Goal: Task Accomplishment & Management: Manage account settings

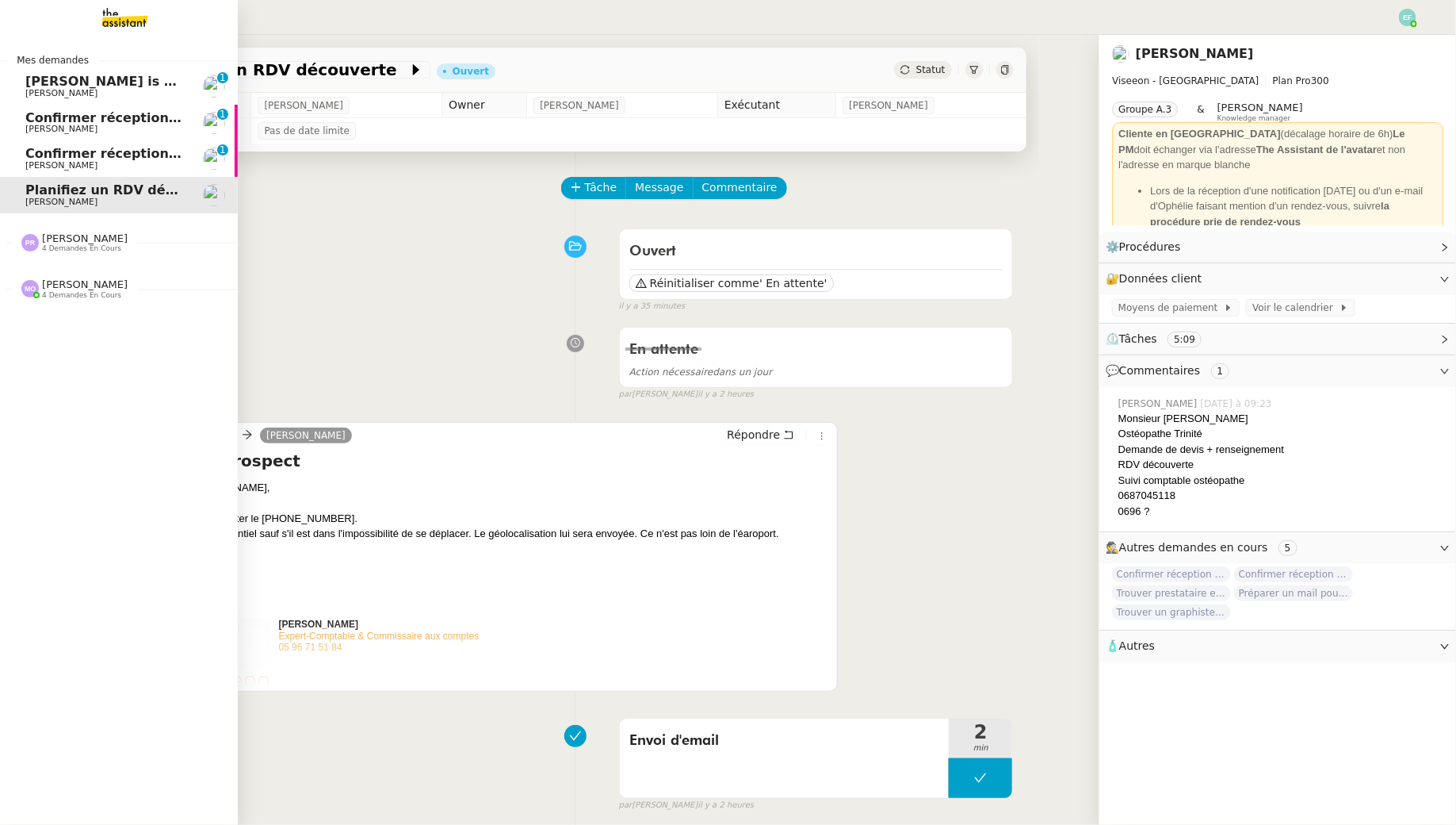
click at [62, 130] on span "[PERSON_NAME]" at bounding box center [61, 128] width 72 height 10
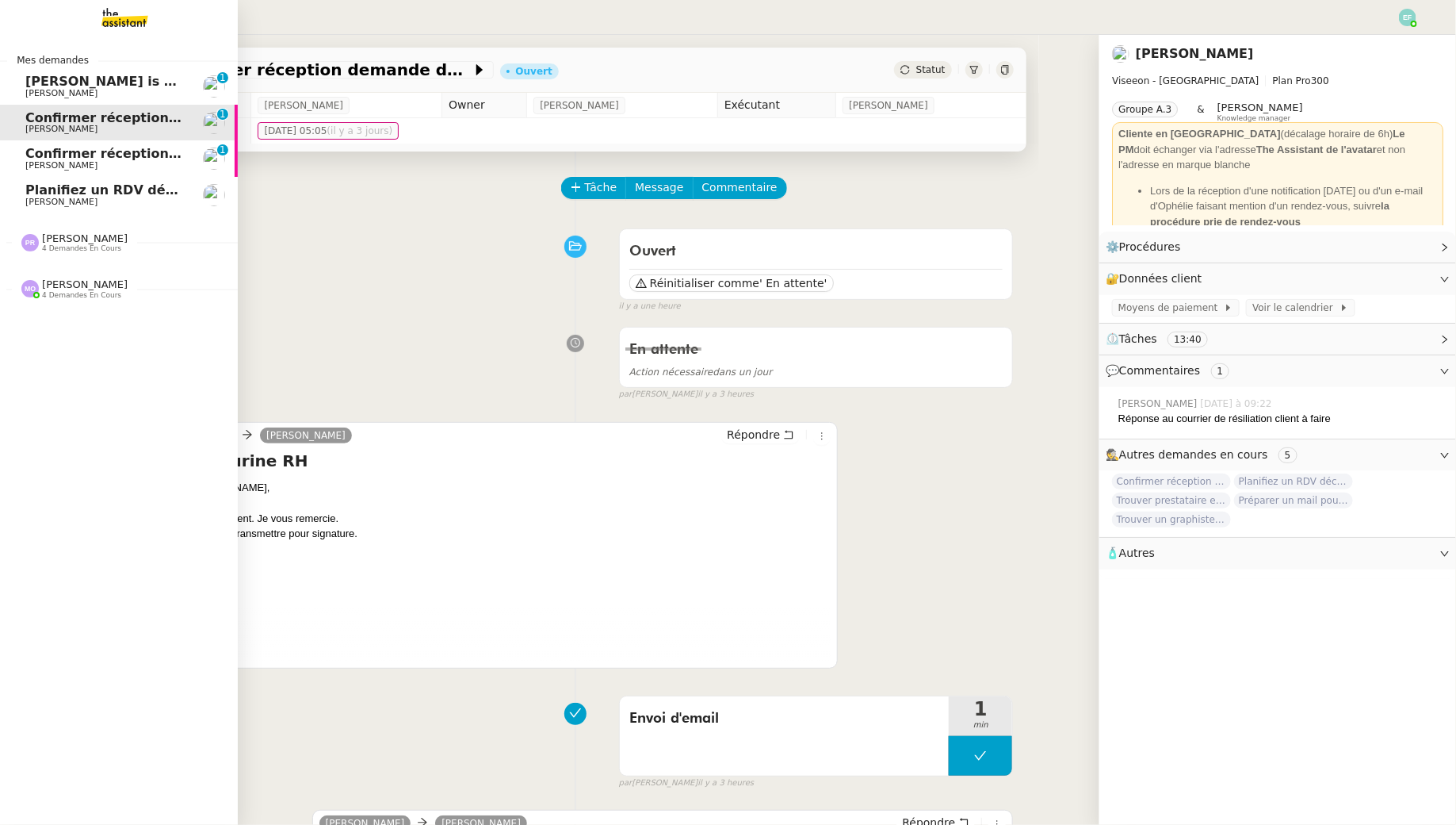
click at [135, 154] on span "Confirmer réception demande de résiliation" at bounding box center [181, 153] width 312 height 15
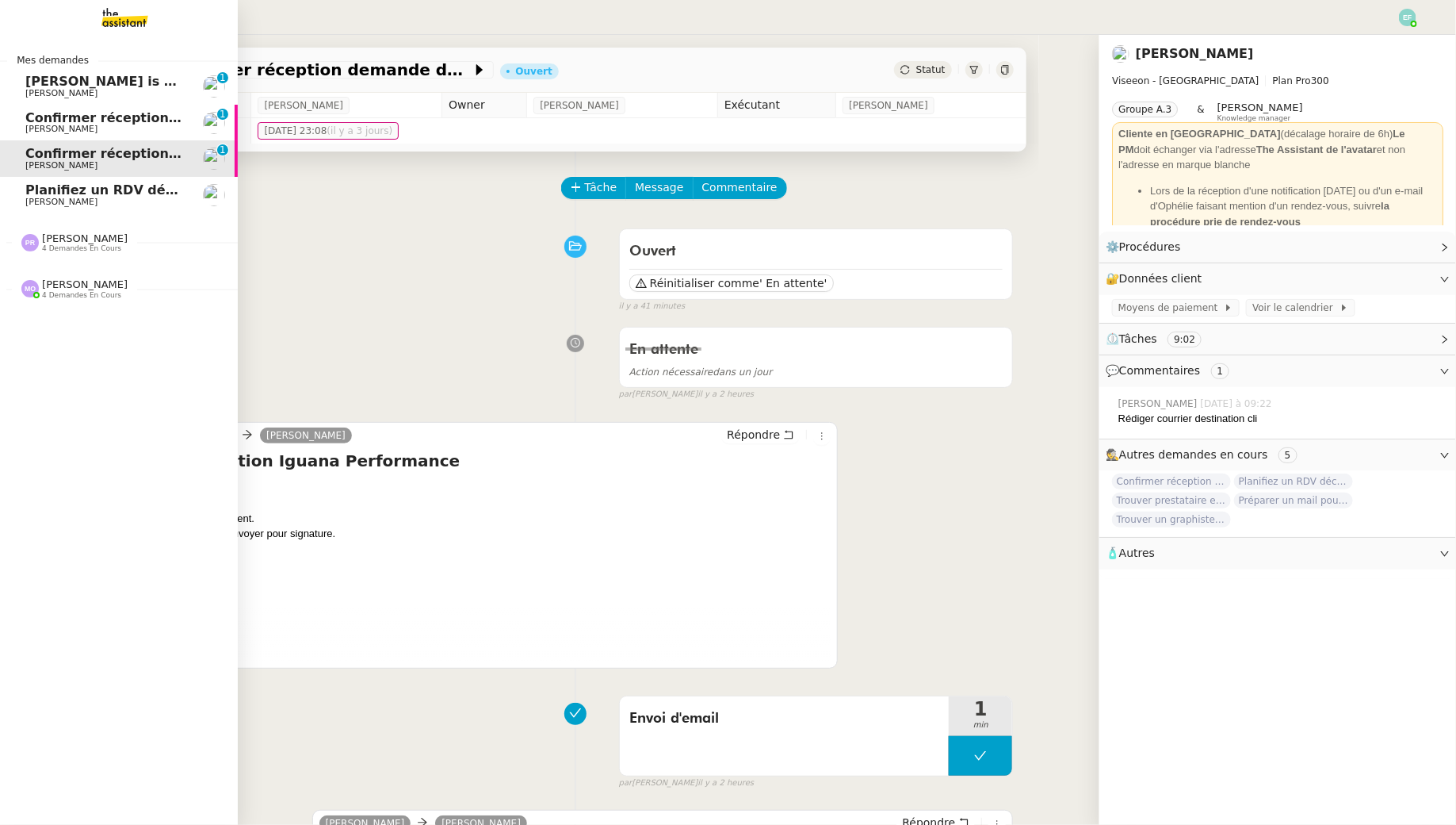
click at [60, 80] on span "[PERSON_NAME] is waiting for your response" at bounding box center [187, 81] width 323 height 15
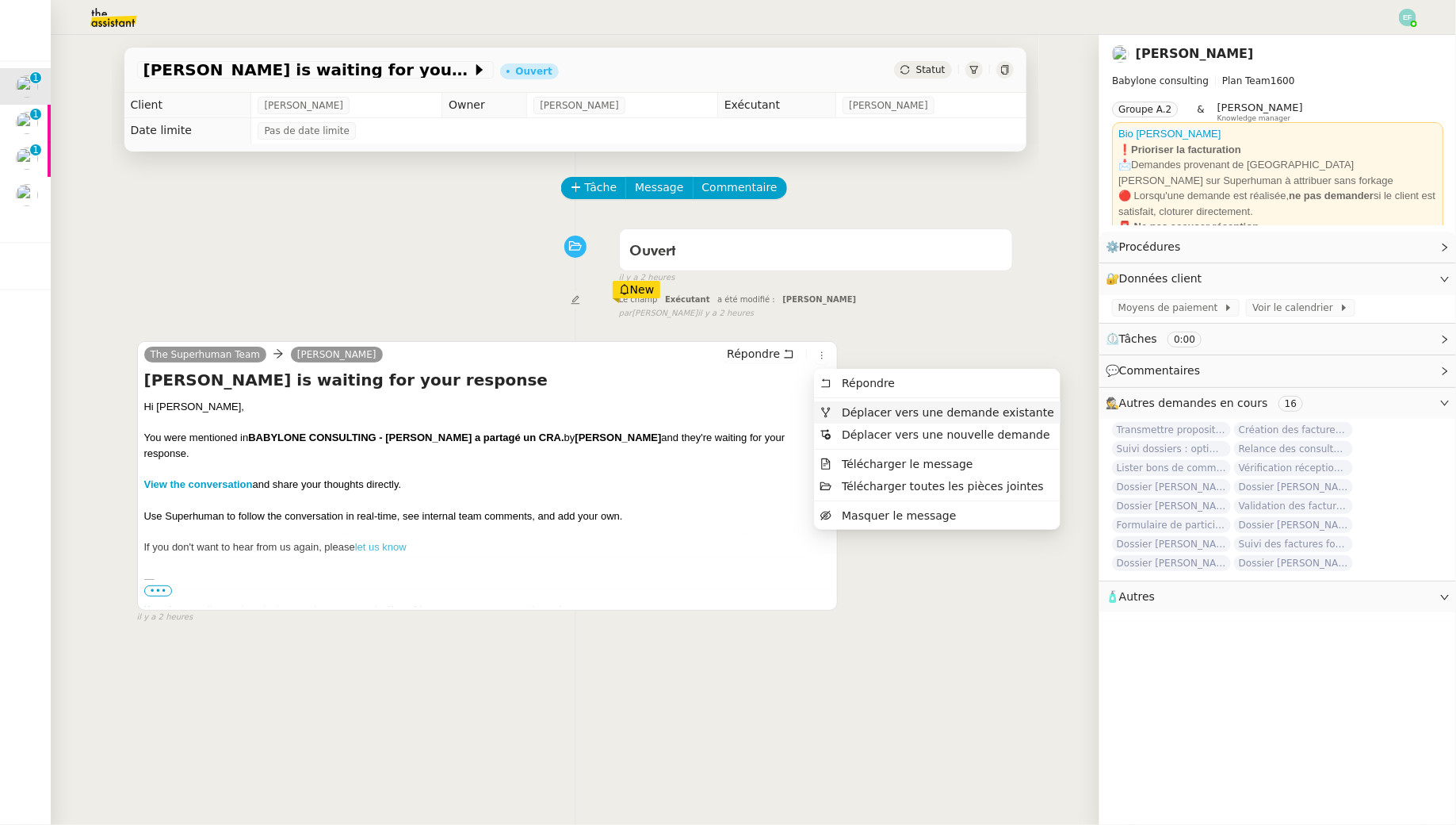
click at [868, 411] on span "Déplacer vers une demande existante" at bounding box center [948, 412] width 213 height 13
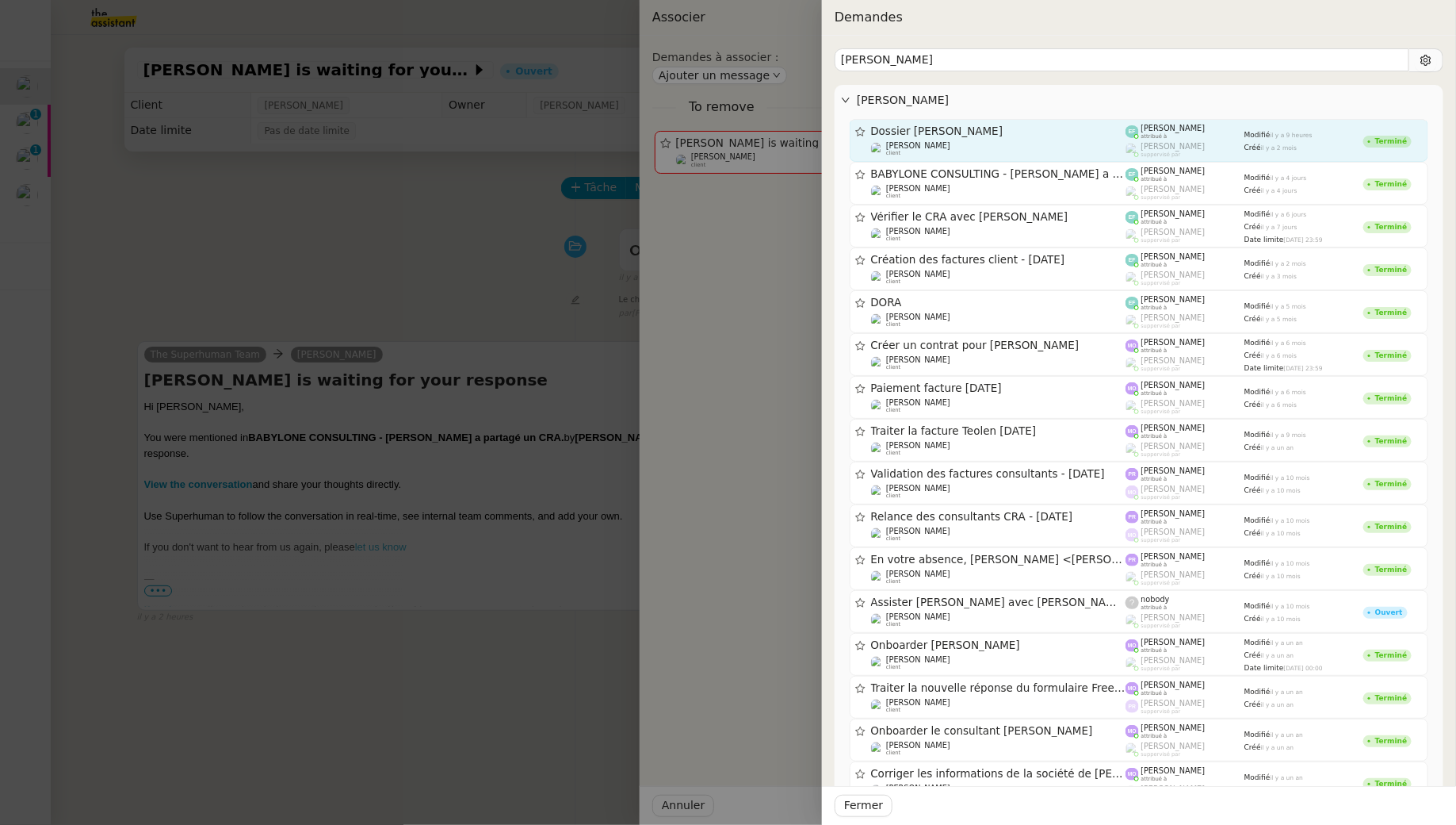
type input "[PERSON_NAME]"
click at [1051, 122] on link "Dossier [PERSON_NAME] [PERSON_NAME] client [PERSON_NAME] attribué à [PERSON_NAM…" at bounding box center [1138, 140] width 578 height 43
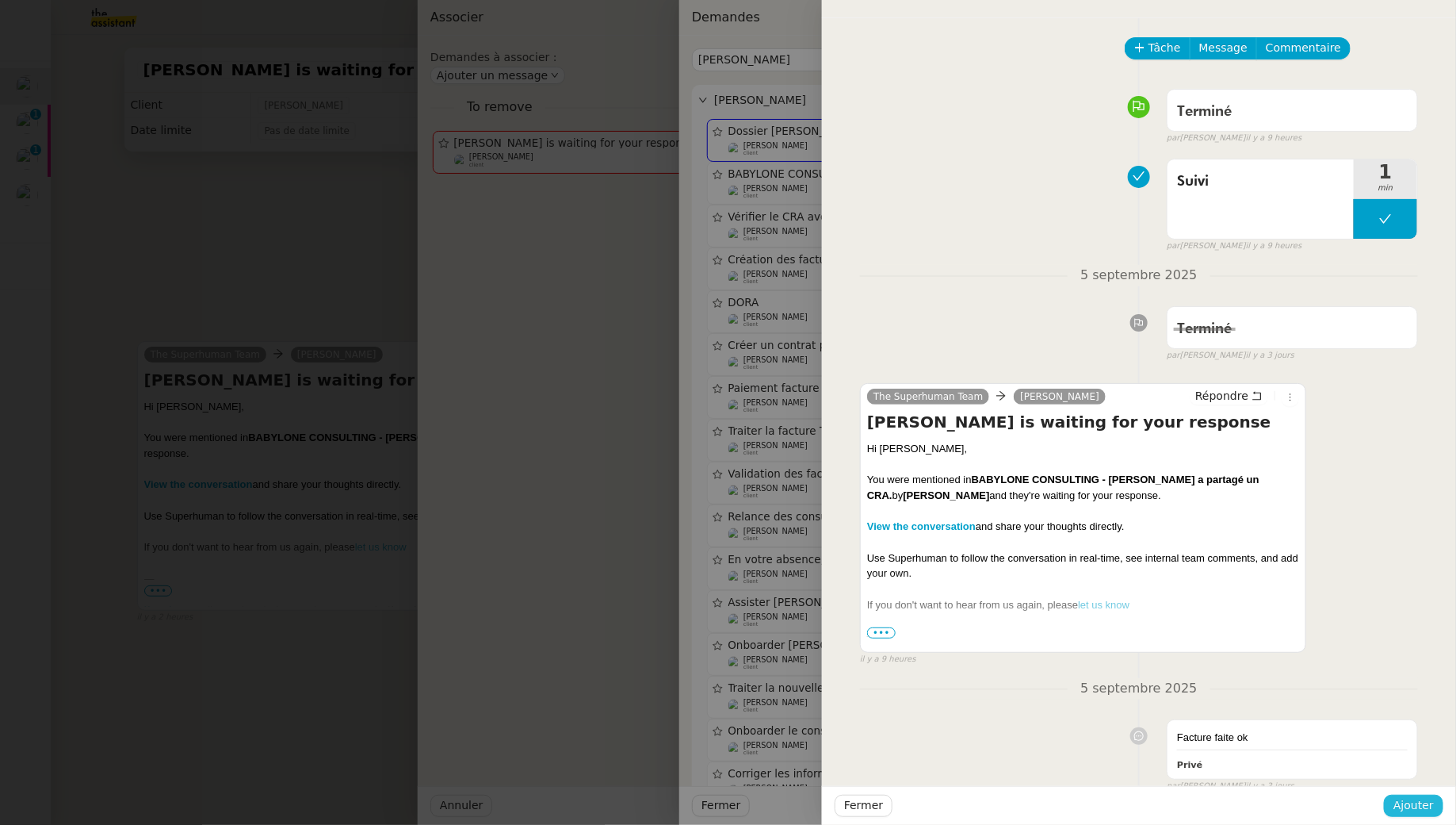
click at [1417, 802] on span "Ajouter" at bounding box center [1414, 805] width 41 height 19
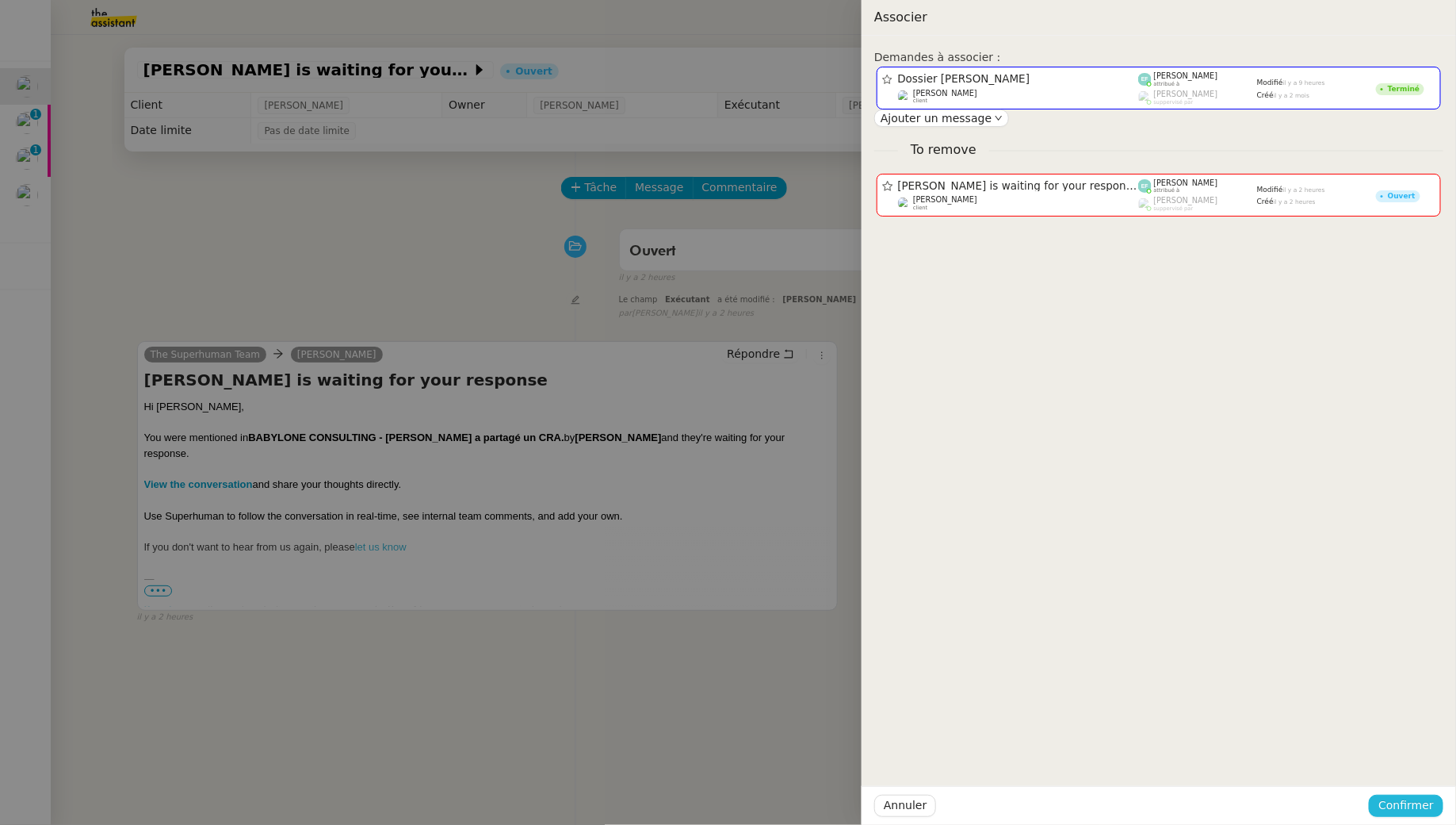
click at [1418, 805] on span "Confirmer" at bounding box center [1406, 805] width 56 height 19
click at [1406, 766] on span "Ajouter" at bounding box center [1409, 763] width 41 height 16
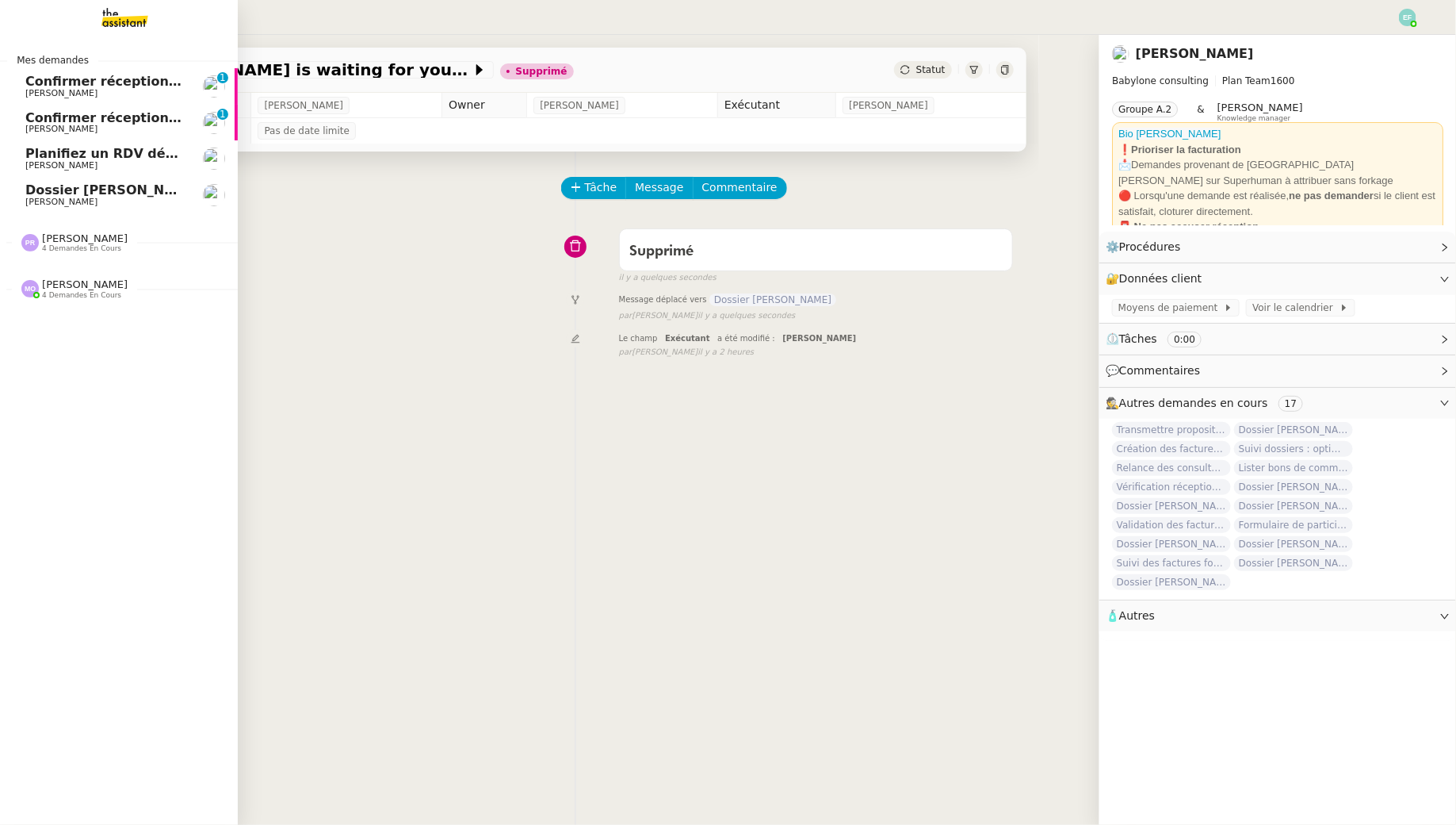
click at [48, 84] on span "Confirmer réception demande de résiliation" at bounding box center [181, 81] width 312 height 15
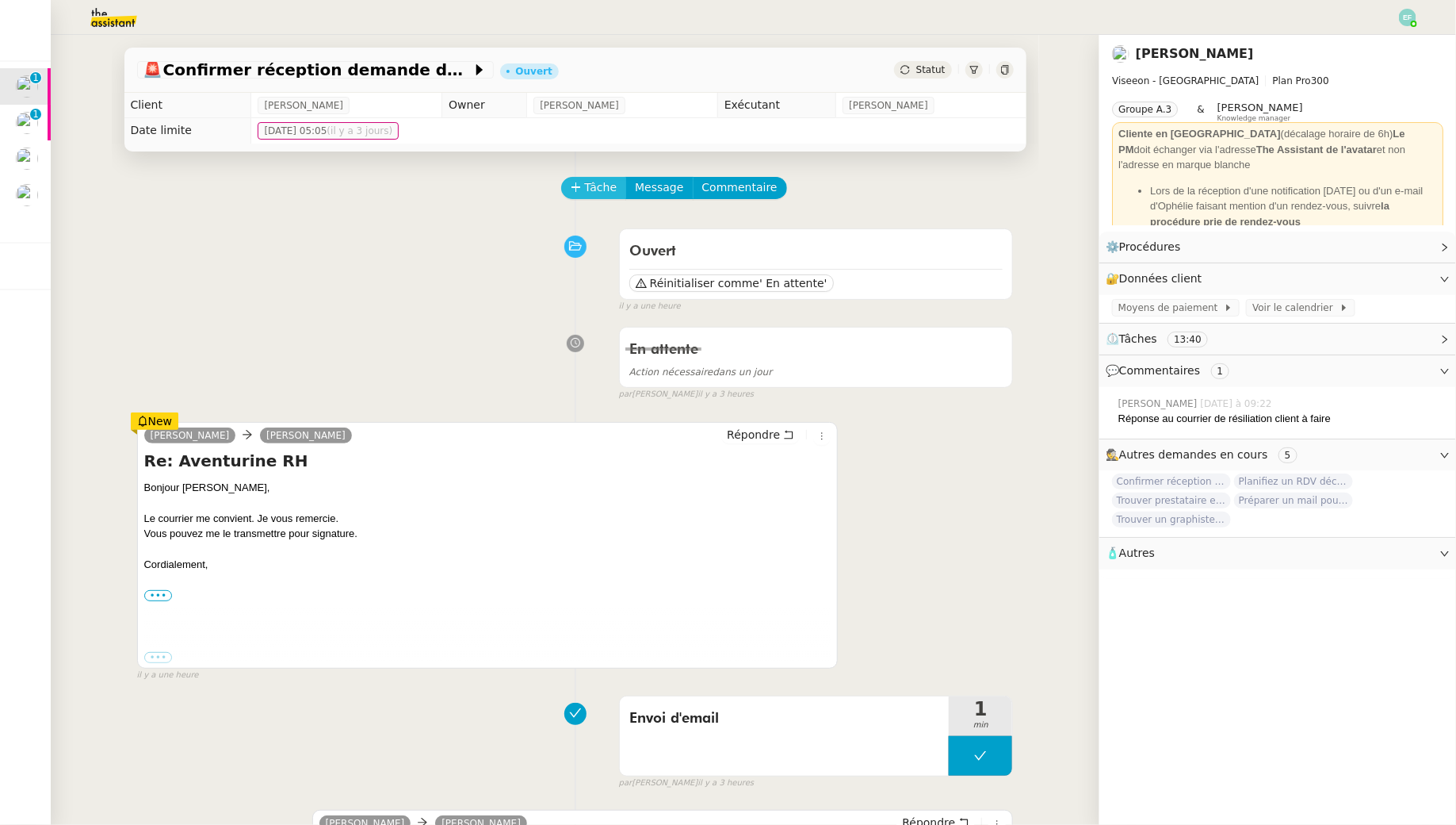
click at [609, 192] on span "Tâche" at bounding box center [601, 188] width 32 height 19
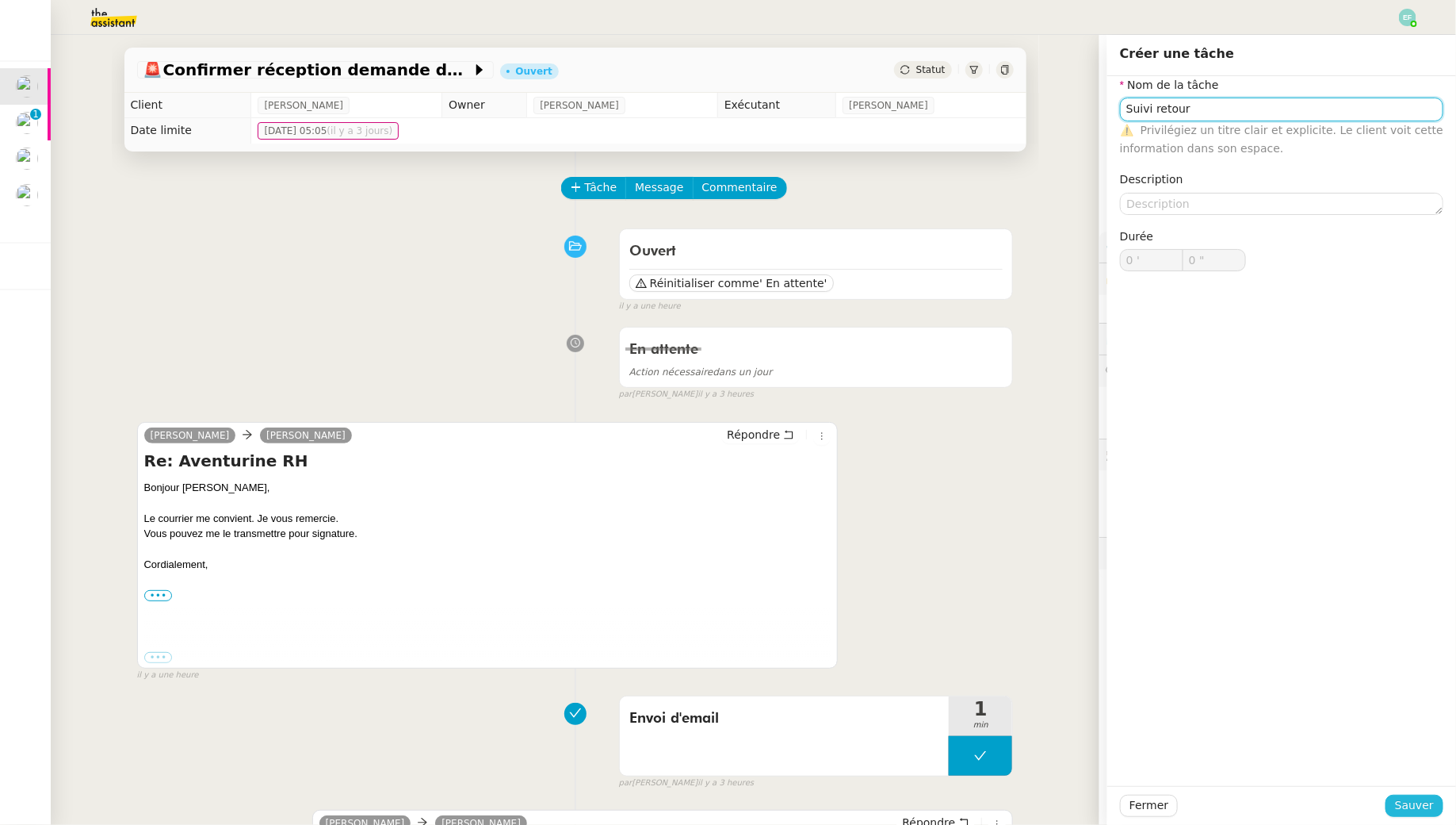
type input "Suivi retour"
click at [1424, 805] on span "Sauver" at bounding box center [1414, 805] width 39 height 19
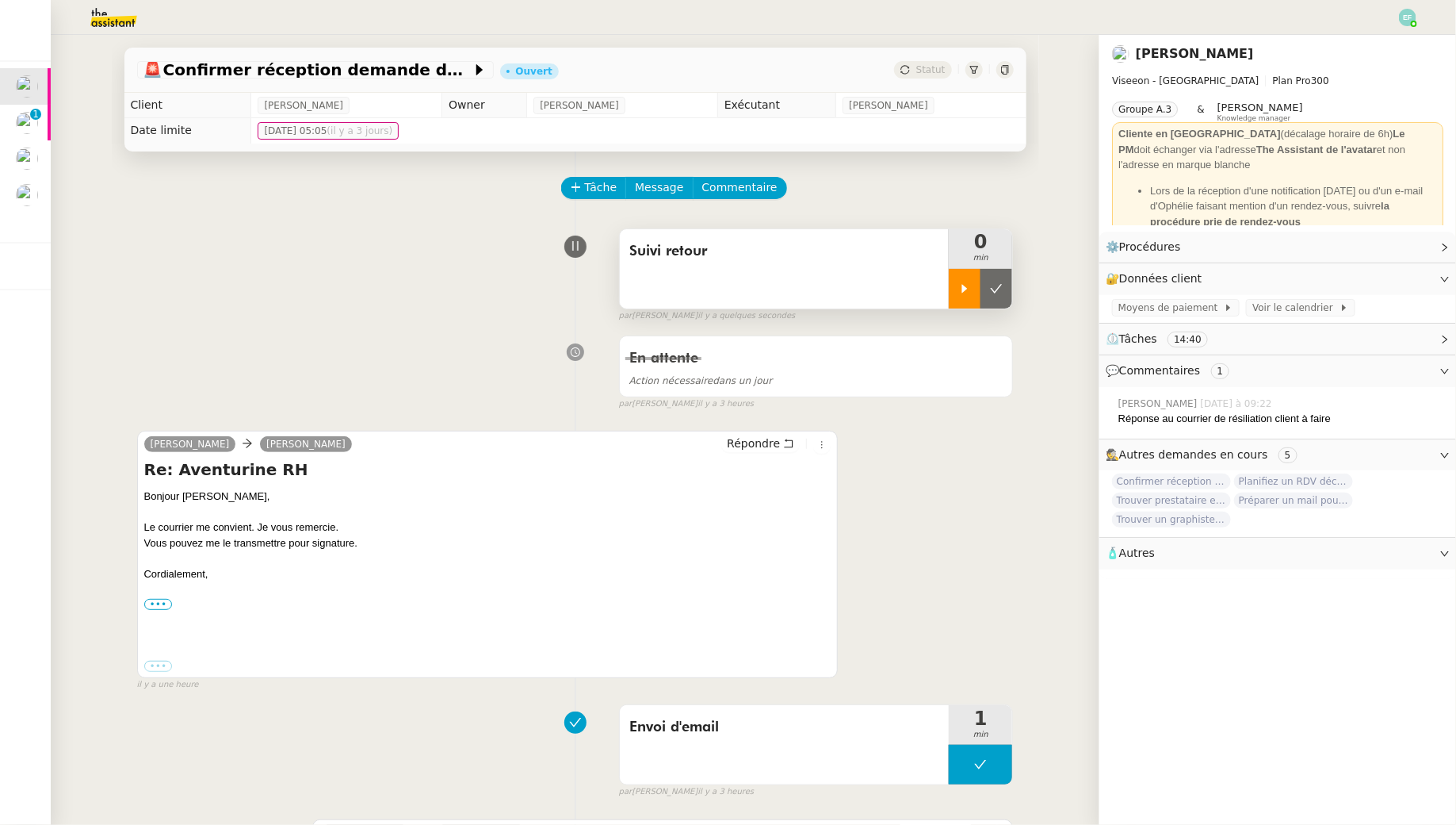
click at [953, 279] on div at bounding box center [965, 288] width 32 height 40
click at [983, 289] on icon at bounding box center [981, 289] width 13 height 13
click at [989, 289] on button at bounding box center [996, 288] width 32 height 40
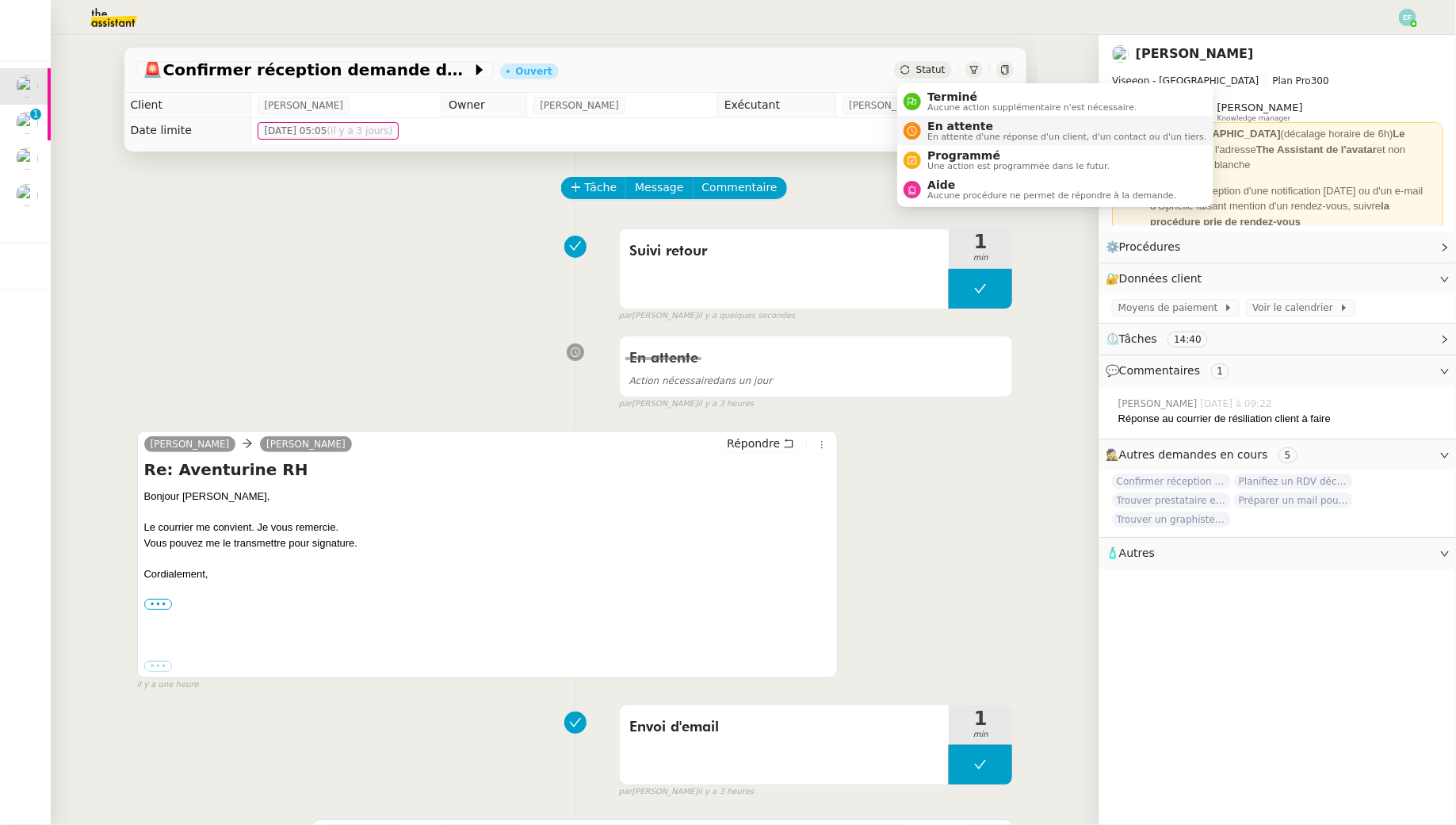
click at [940, 133] on span "En attente d'une réponse d'un client, d'un contact ou d'un tiers." at bounding box center [1067, 137] width 279 height 8
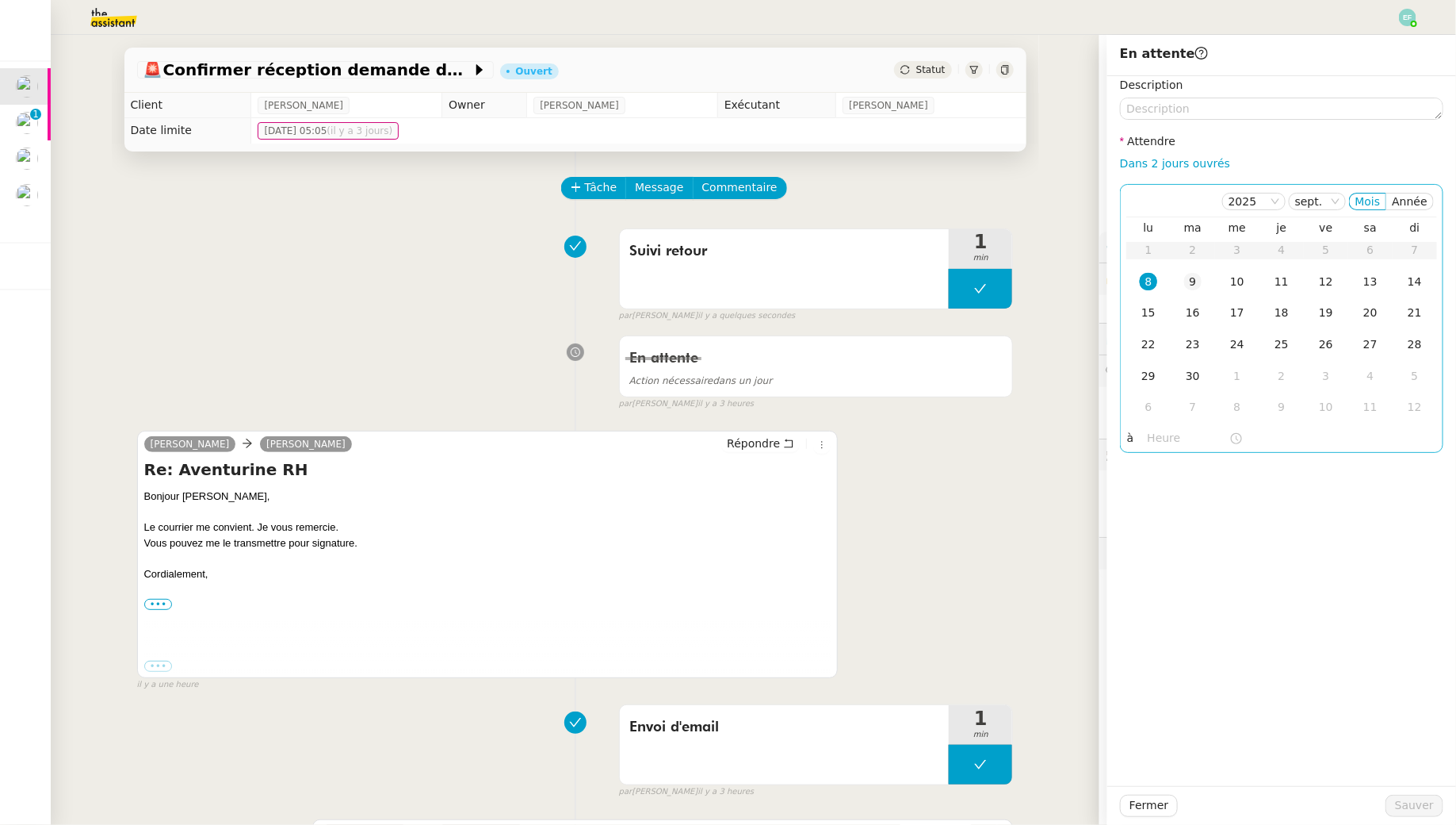
click at [1201, 287] on div "9" at bounding box center [1192, 282] width 18 height 18
click at [1423, 809] on span "Sauver" at bounding box center [1414, 805] width 39 height 19
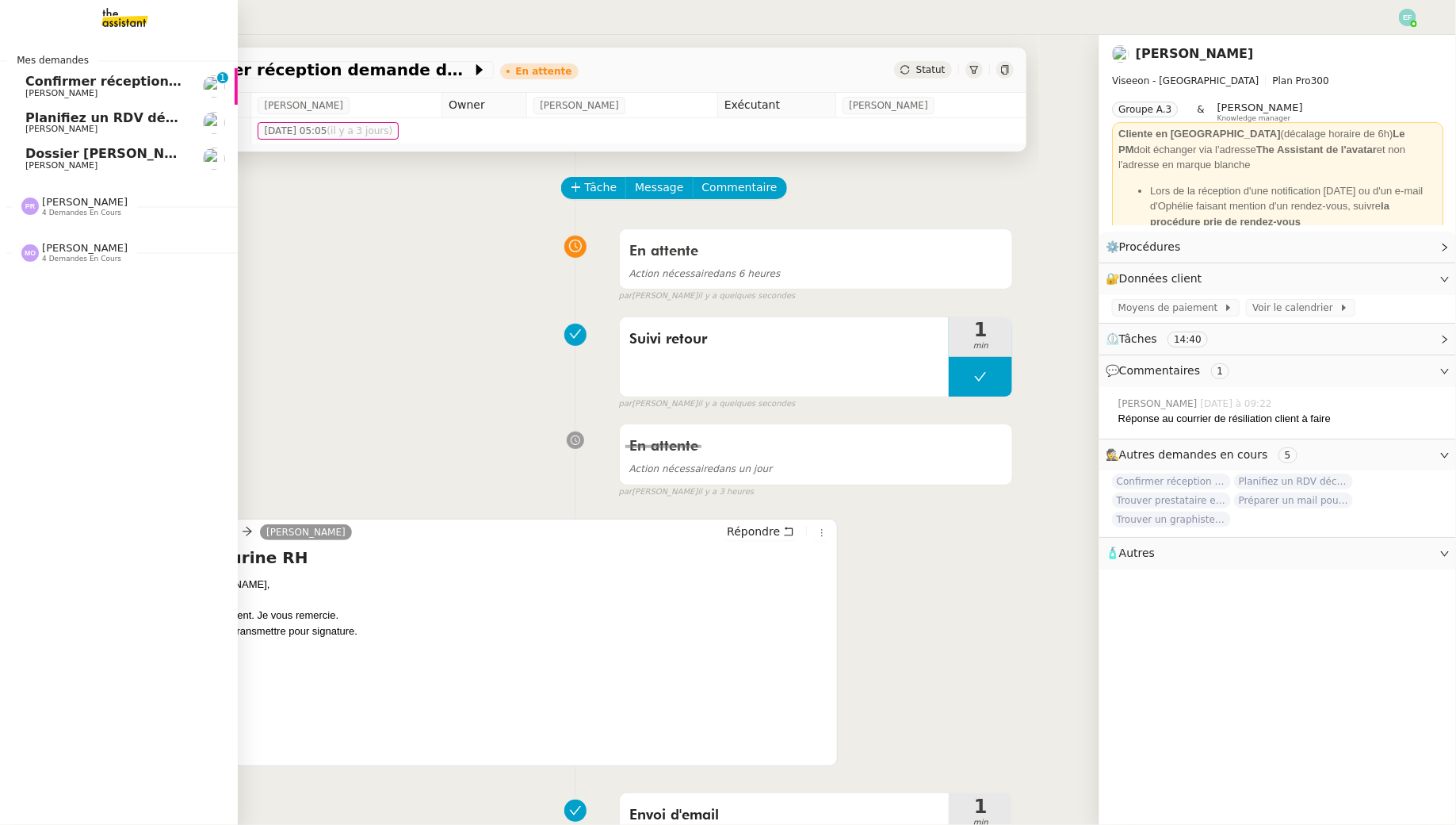
click at [38, 98] on span "[PERSON_NAME]" at bounding box center [61, 93] width 72 height 10
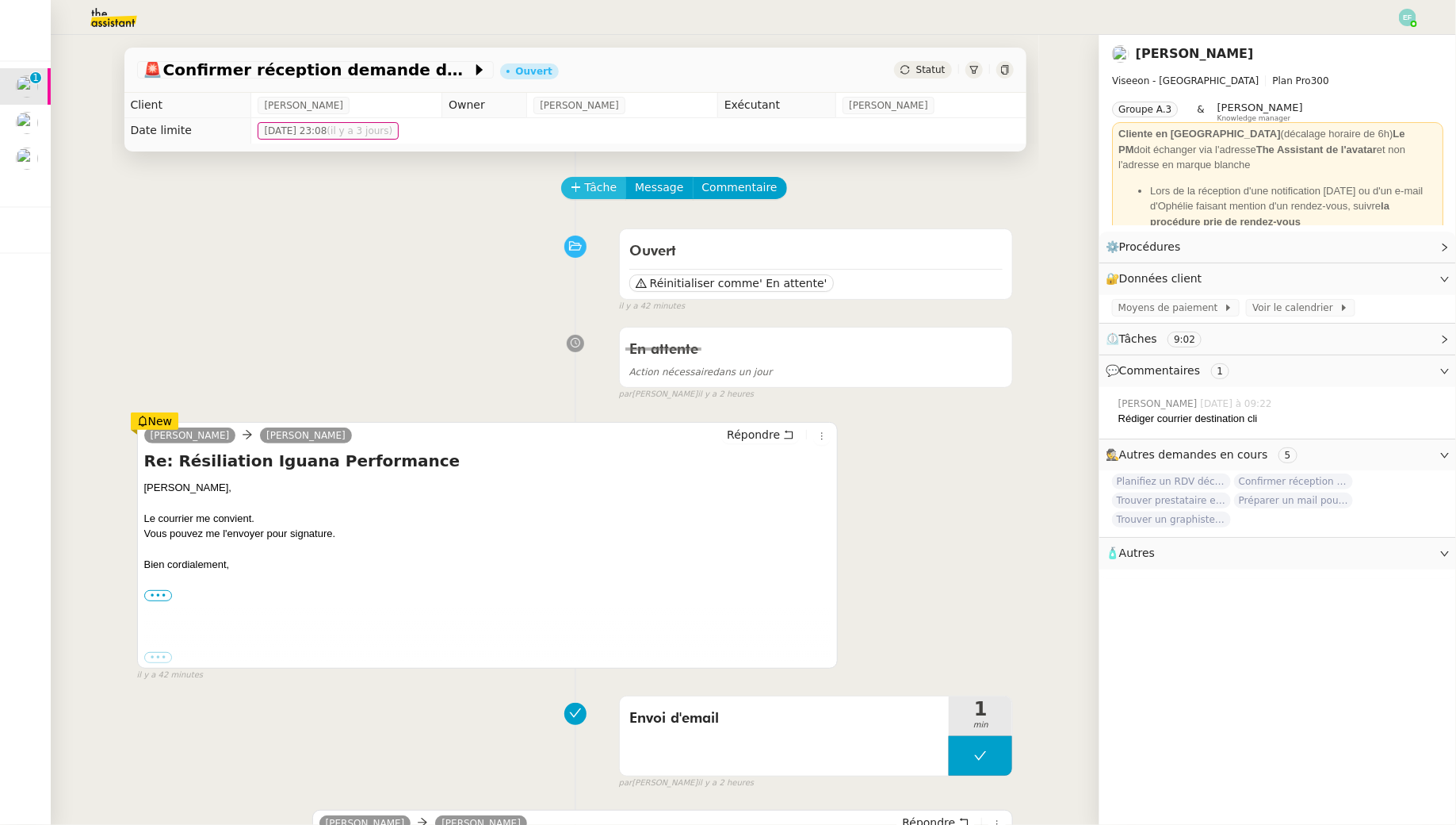
click at [578, 190] on icon at bounding box center [577, 187] width 11 height 11
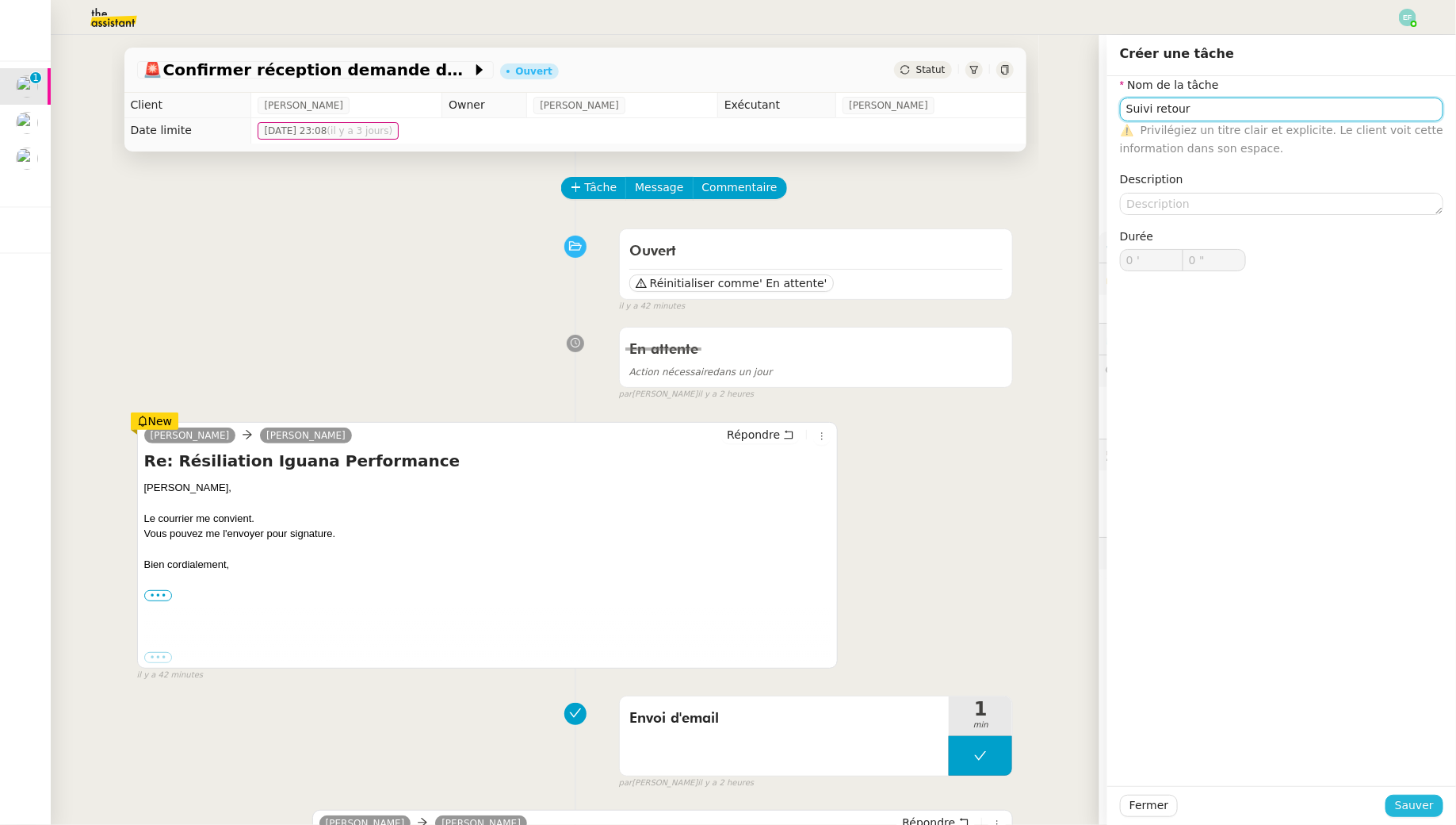
type input "Suivi retour"
click at [1409, 804] on span "Sauver" at bounding box center [1414, 805] width 39 height 19
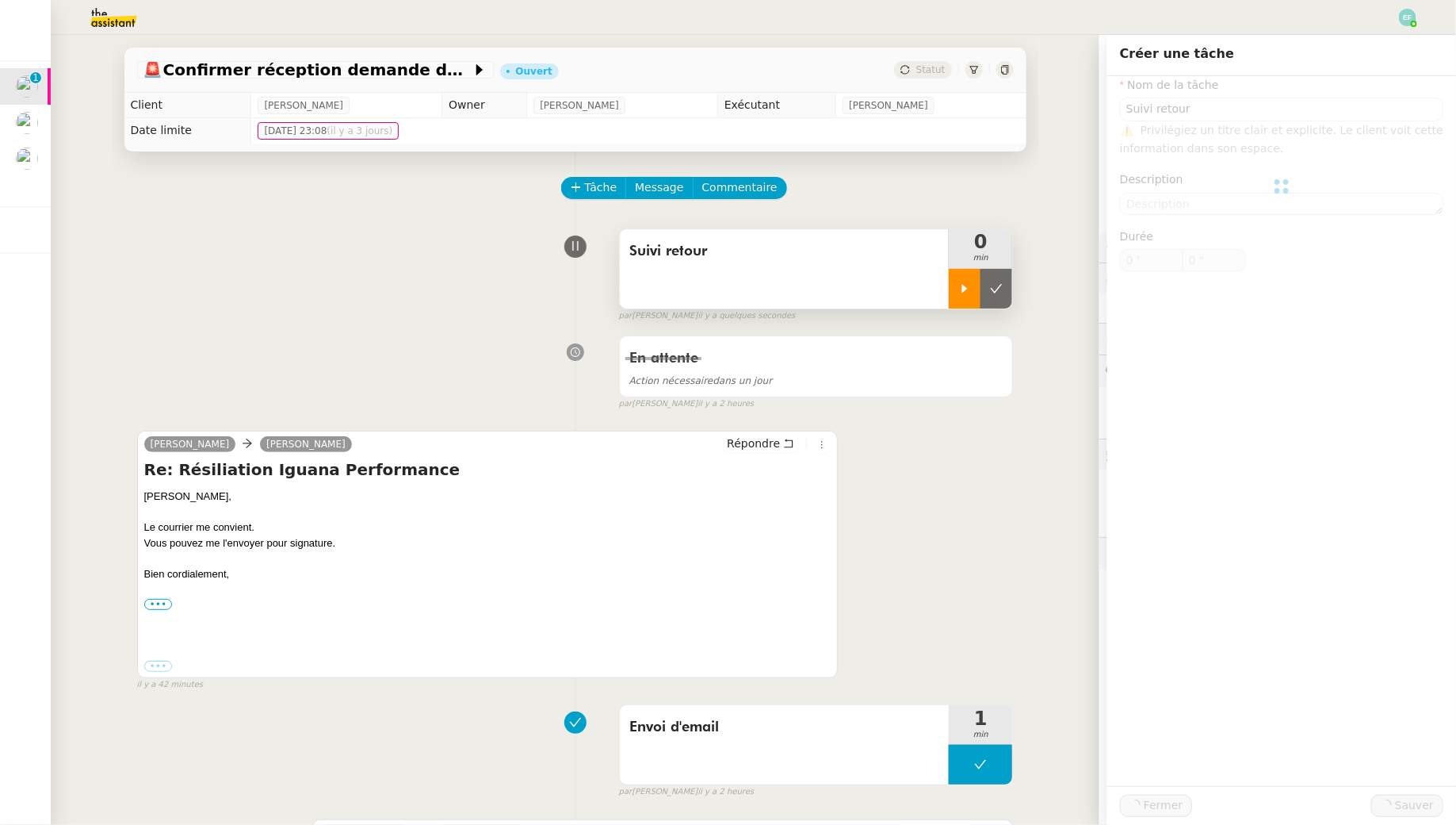
click at [952, 285] on div at bounding box center [965, 288] width 32 height 40
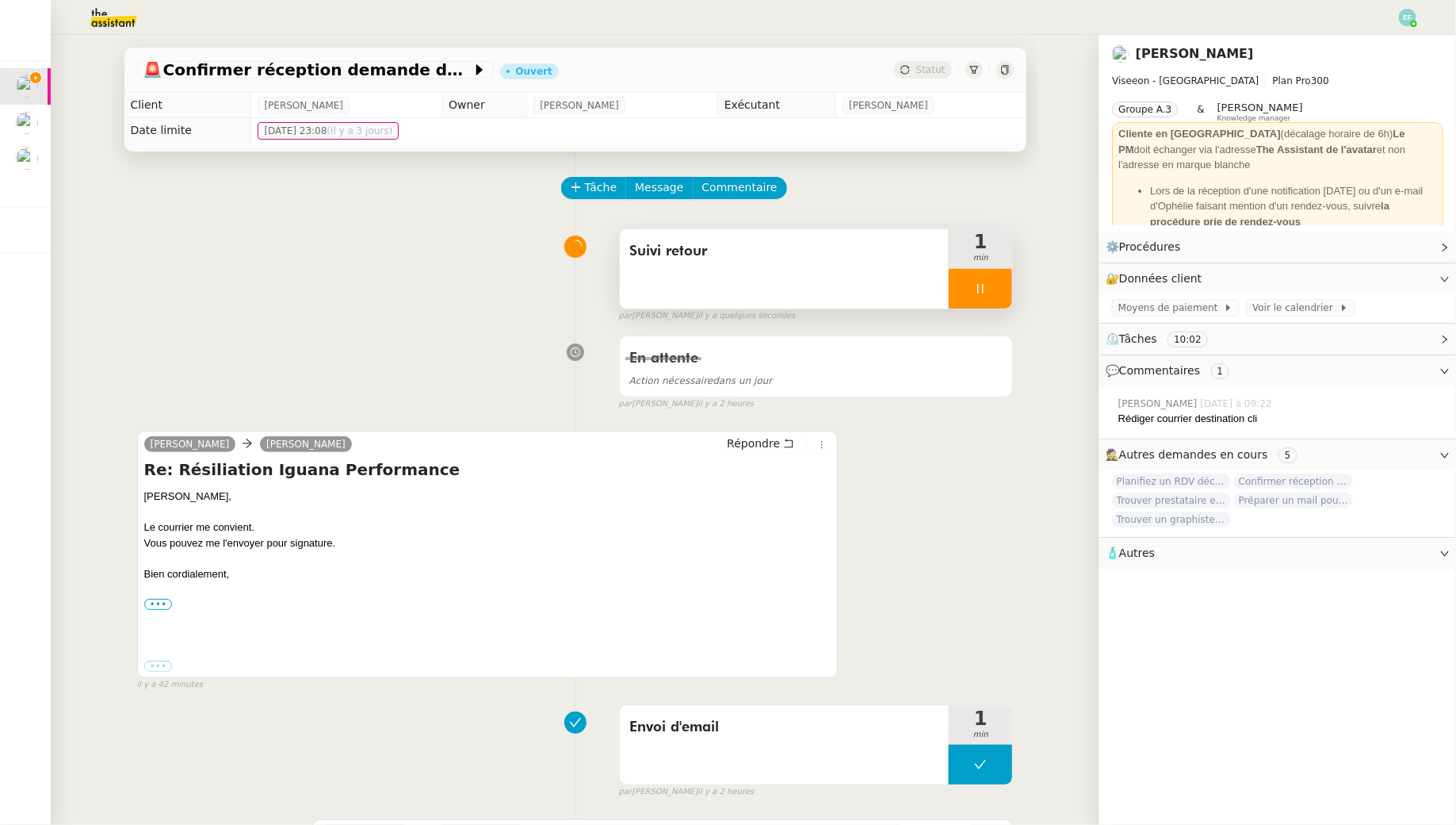
click at [988, 291] on div at bounding box center [981, 288] width 63 height 40
click at [1001, 290] on icon at bounding box center [996, 289] width 13 height 13
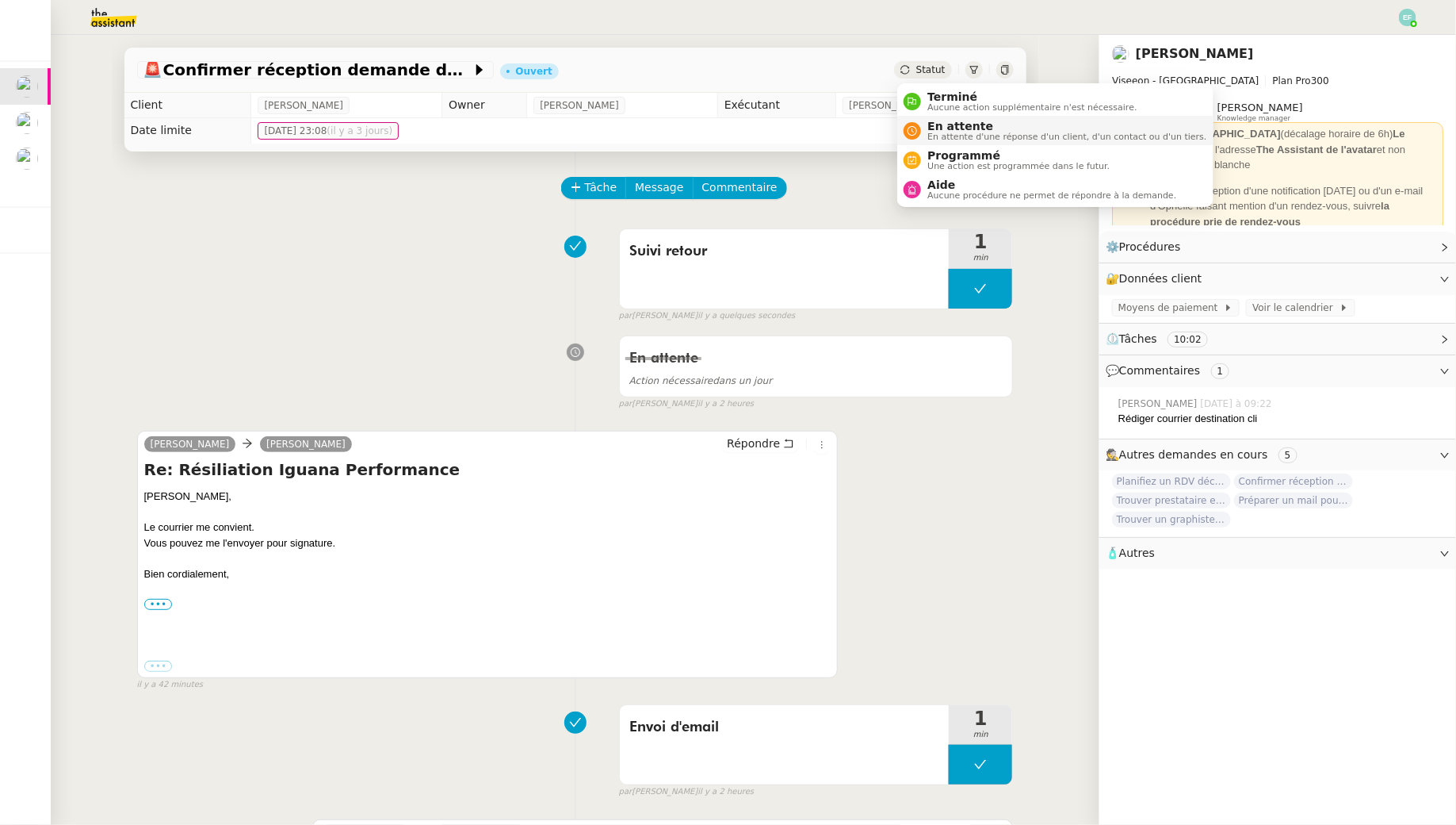
click at [934, 128] on span "En attente" at bounding box center [1067, 126] width 279 height 13
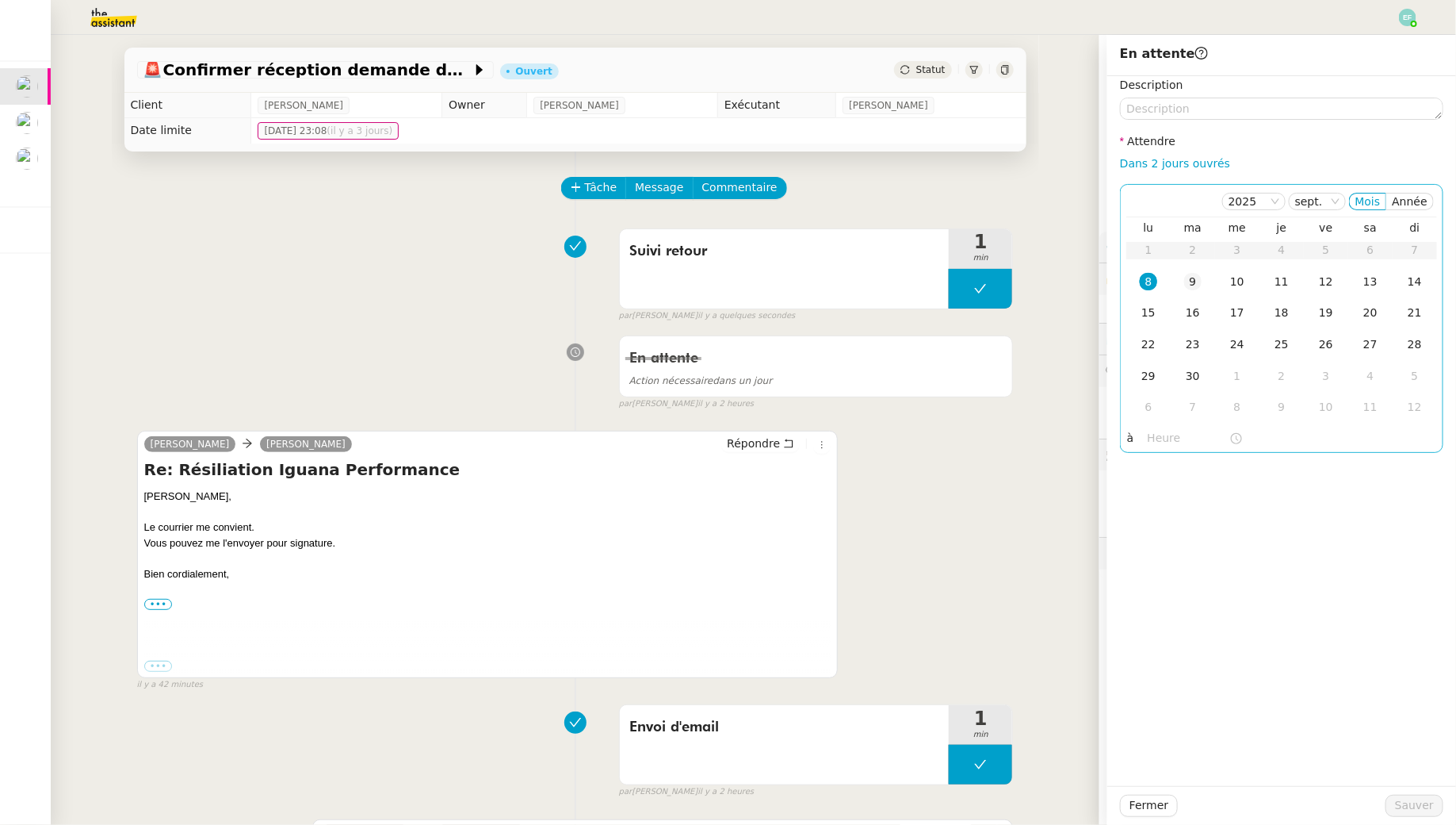
click at [1206, 294] on td "9" at bounding box center [1193, 282] width 45 height 32
click at [1415, 805] on span "Sauver" at bounding box center [1414, 805] width 39 height 19
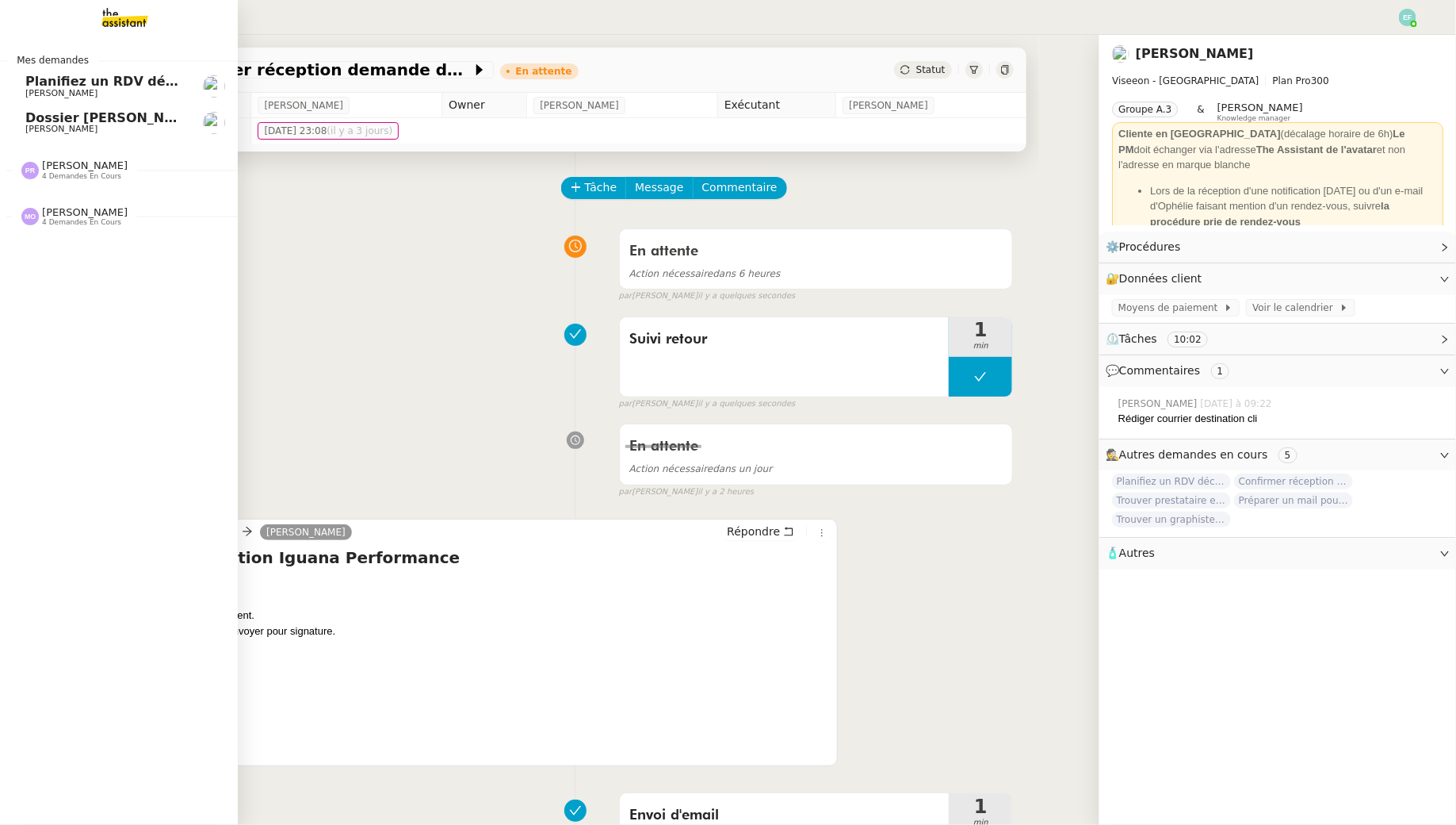
click at [82, 86] on span "Planifiez un RDV découverte" at bounding box center [126, 81] width 203 height 15
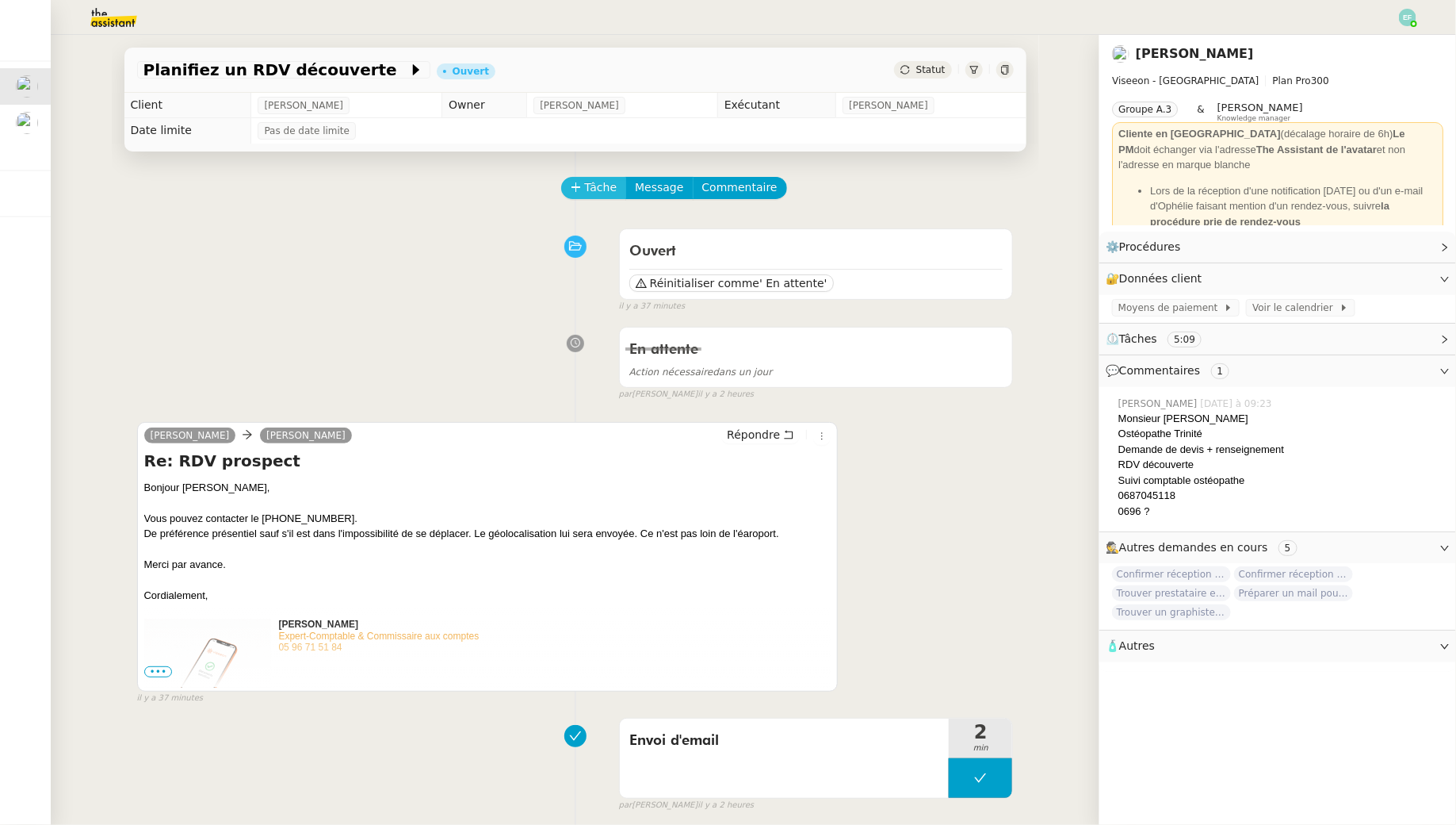
click at [596, 190] on span "Tâche" at bounding box center [601, 188] width 32 height 19
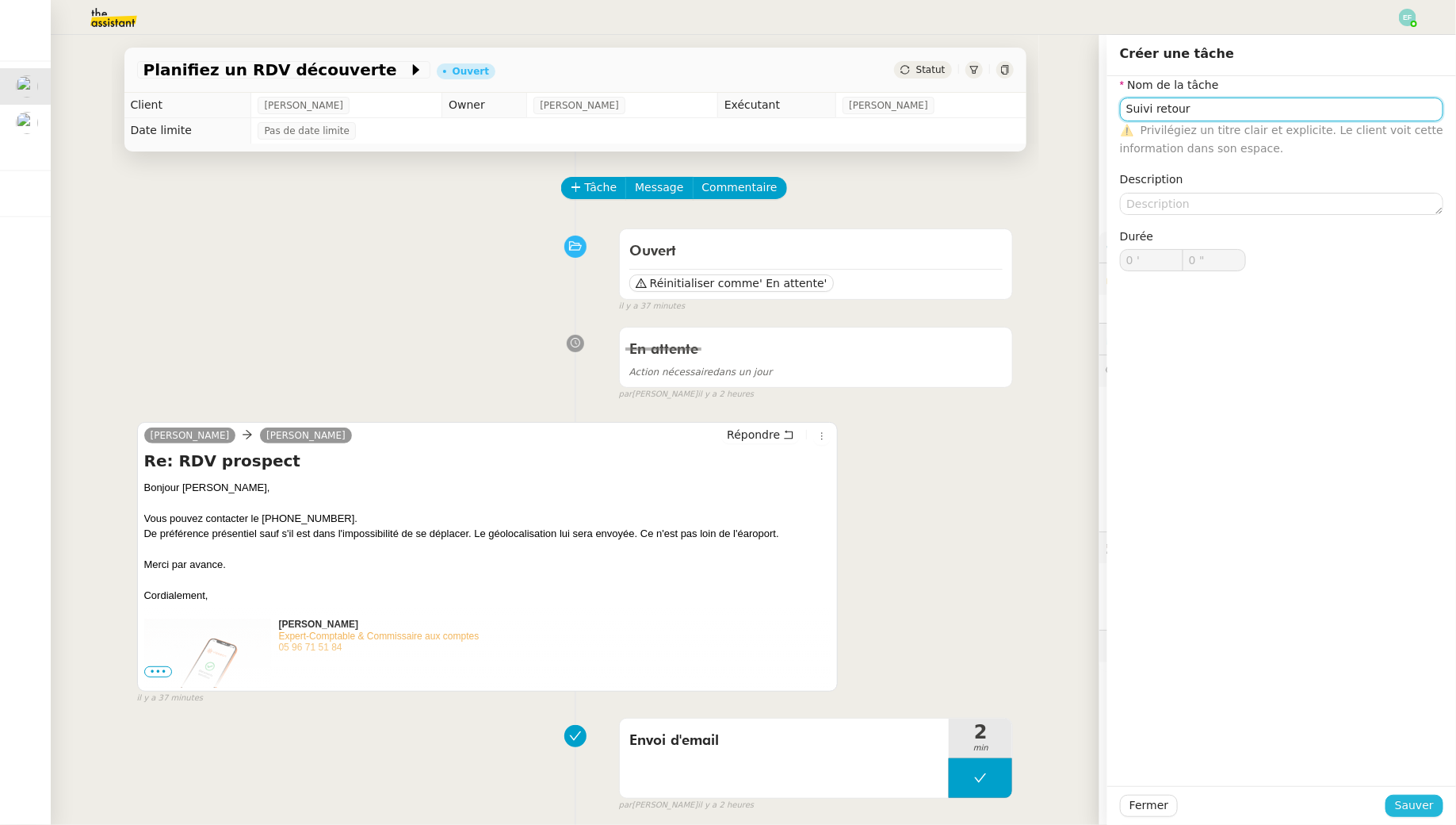
type input "Suivi retour"
click at [1413, 805] on span "Sauver" at bounding box center [1414, 805] width 39 height 19
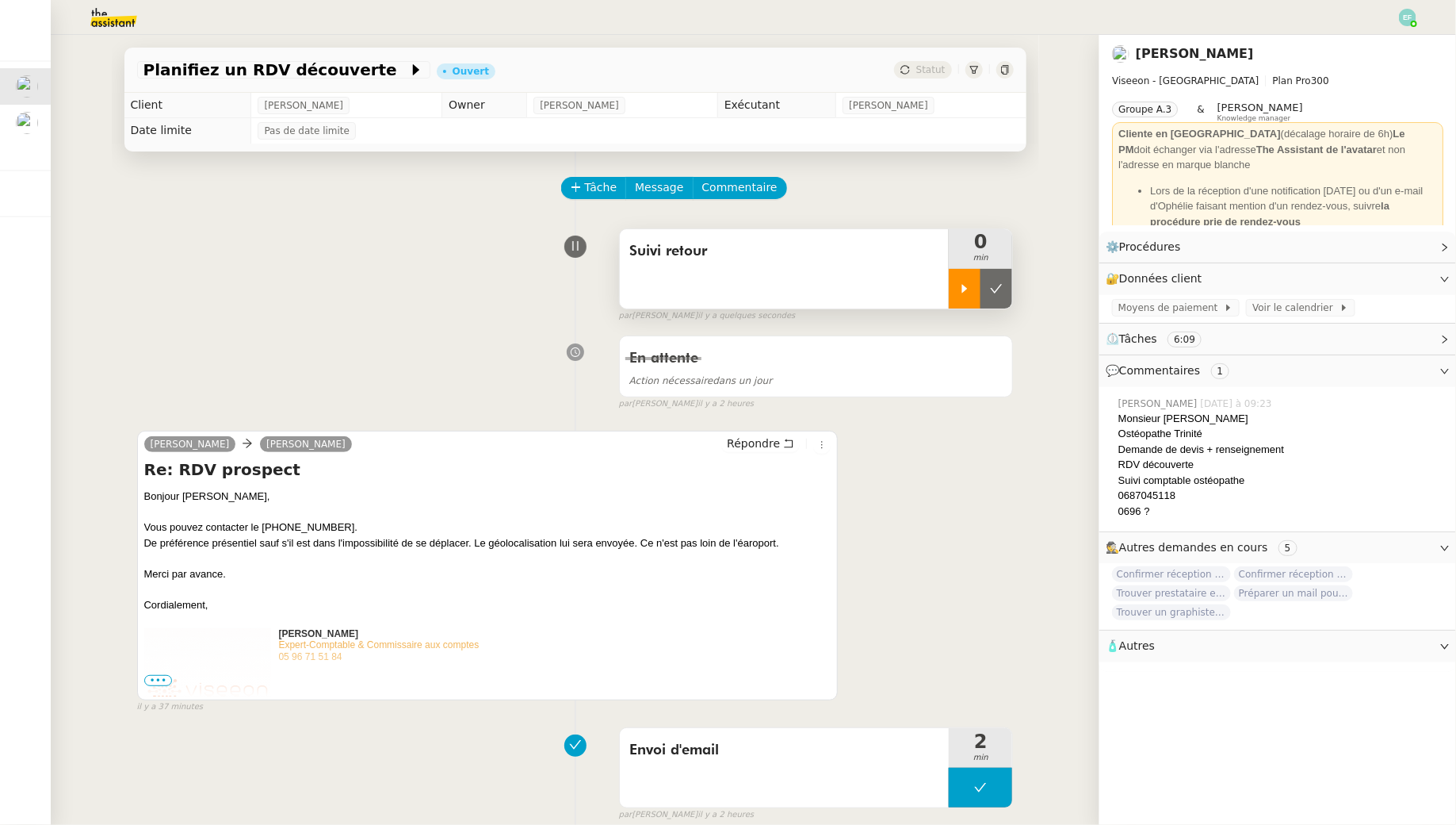
click at [970, 283] on icon at bounding box center [965, 289] width 13 height 13
click at [991, 295] on div at bounding box center [981, 288] width 63 height 40
click at [998, 291] on icon at bounding box center [996, 289] width 13 height 13
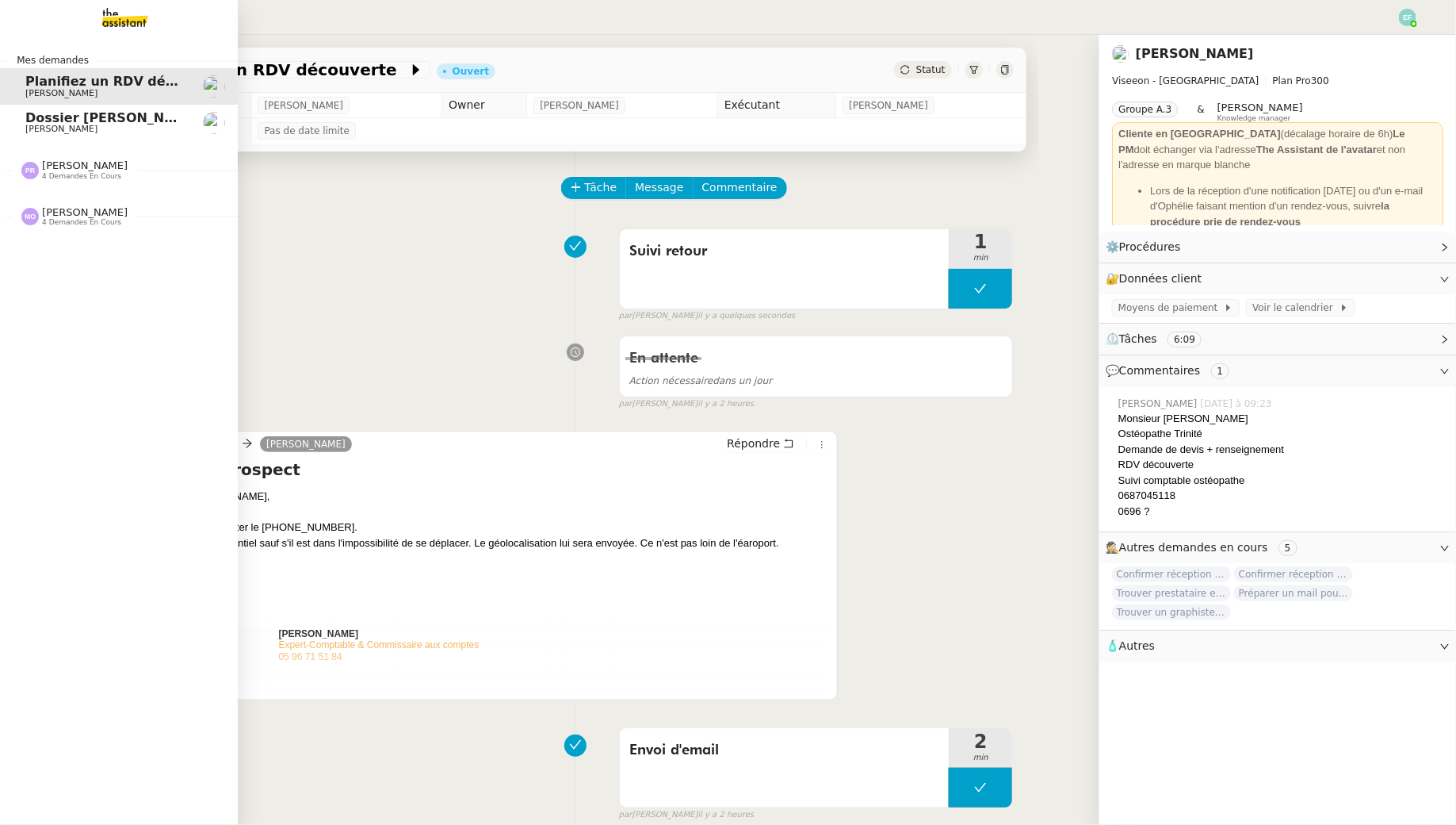
click at [59, 117] on span "Dossier [PERSON_NAME]" at bounding box center [113, 118] width 176 height 15
